Goal: Navigation & Orientation: Find specific page/section

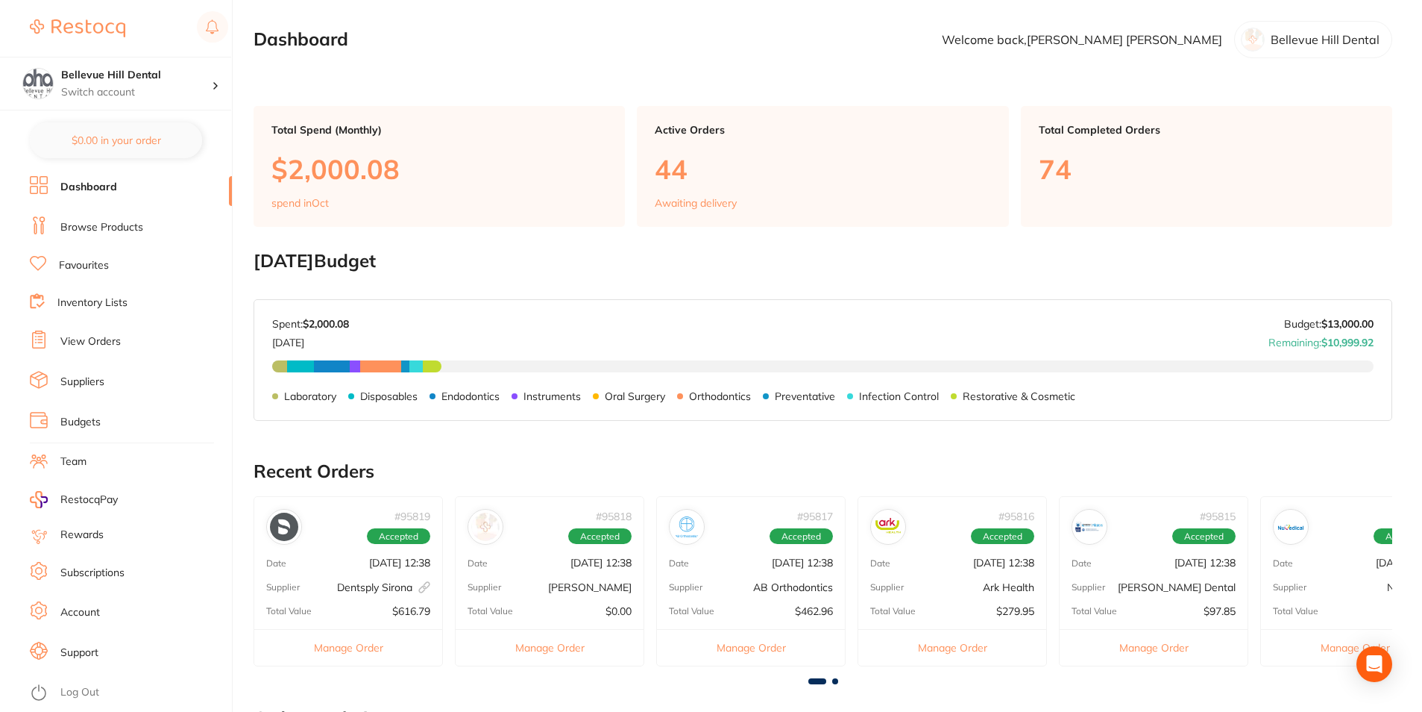
click at [98, 344] on link "View Orders" at bounding box center [90, 341] width 60 height 15
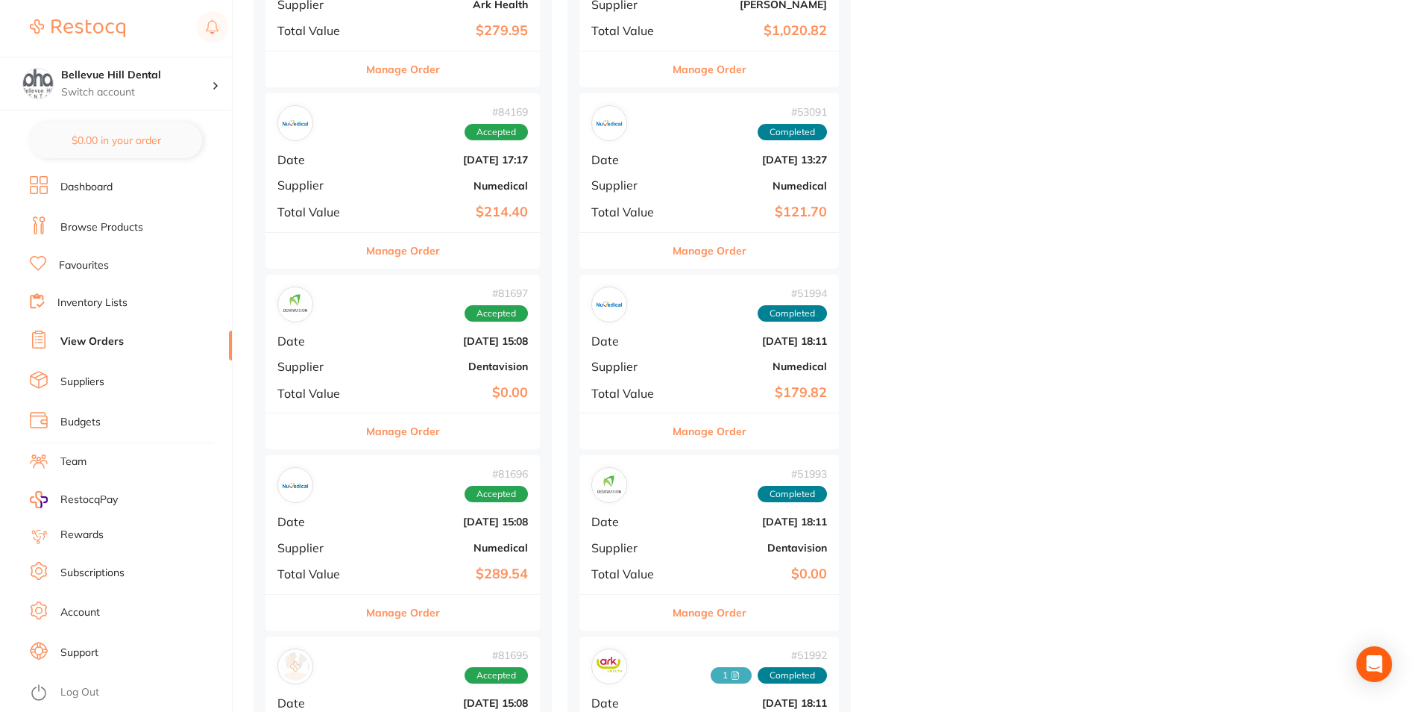
scroll to position [3878, 0]
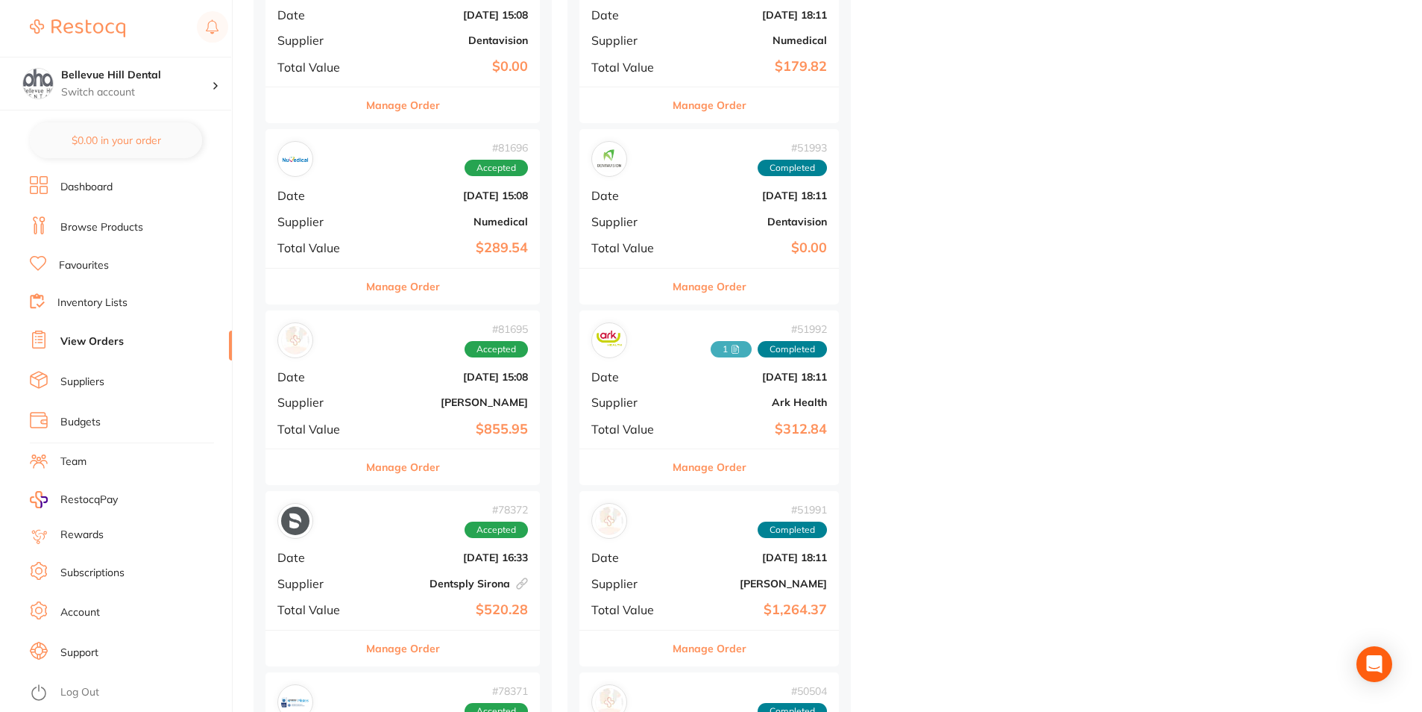
click at [121, 224] on link "Browse Products" at bounding box center [101, 227] width 83 height 15
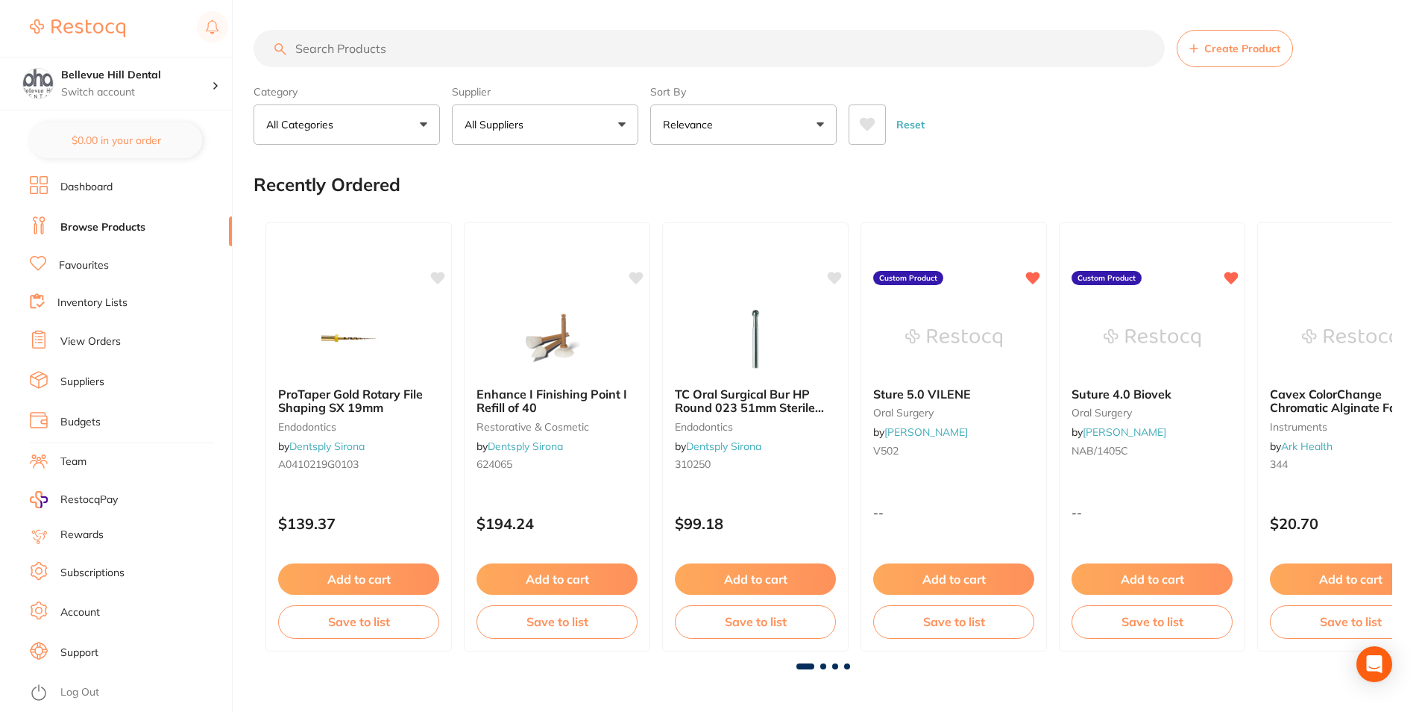
click at [574, 128] on button "All Suppliers" at bounding box center [545, 124] width 186 height 40
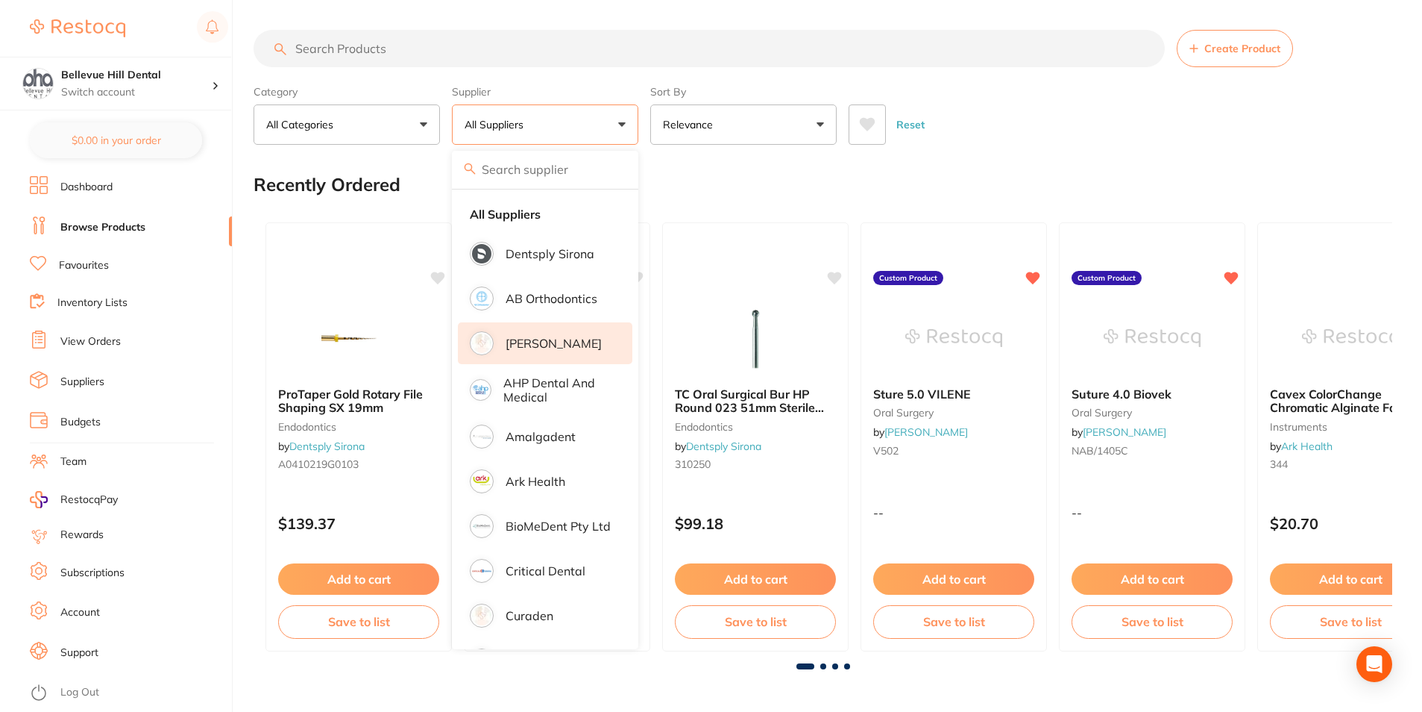
click at [577, 336] on p "[PERSON_NAME]" at bounding box center [554, 342] width 96 height 13
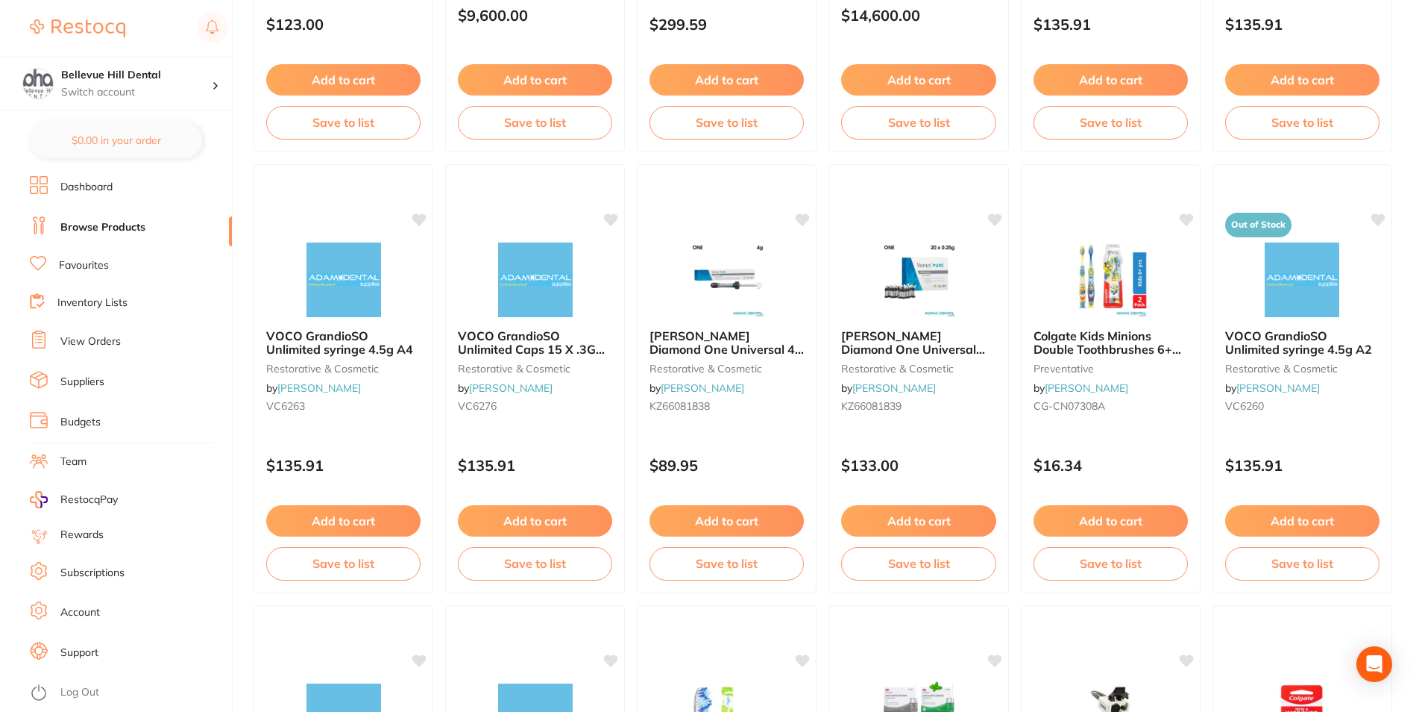
scroll to position [746, 0]
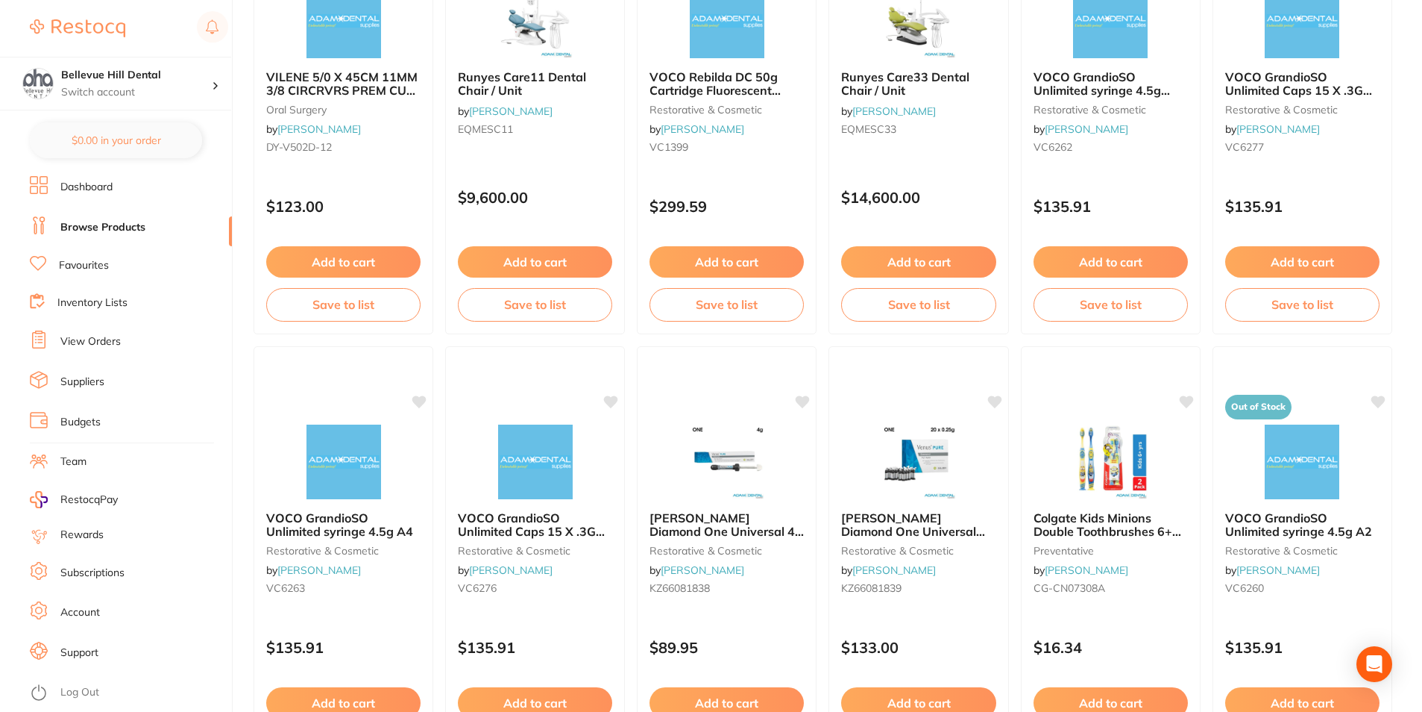
click at [51, 262] on li "Favourites" at bounding box center [131, 265] width 202 height 19
